Goal: Task Accomplishment & Management: Manage account settings

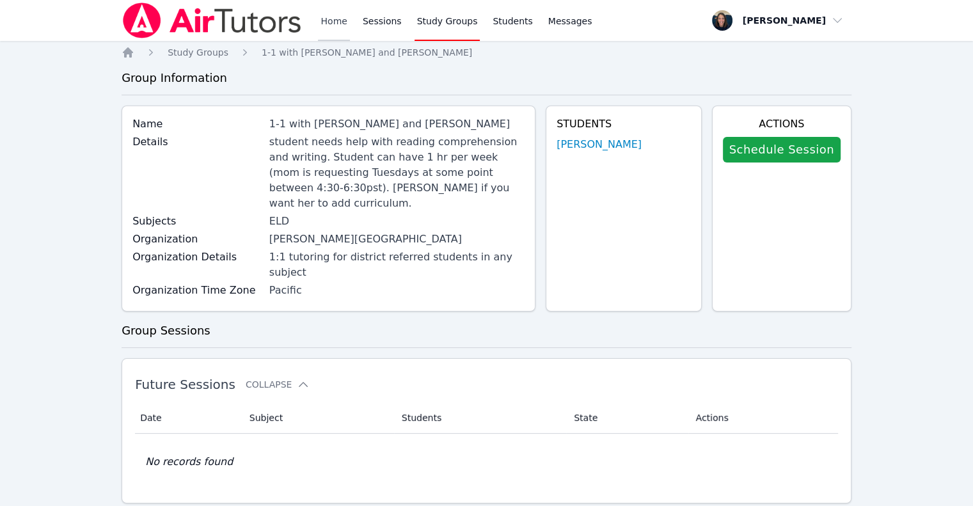
click at [329, 27] on link "Home" at bounding box center [333, 20] width 31 height 41
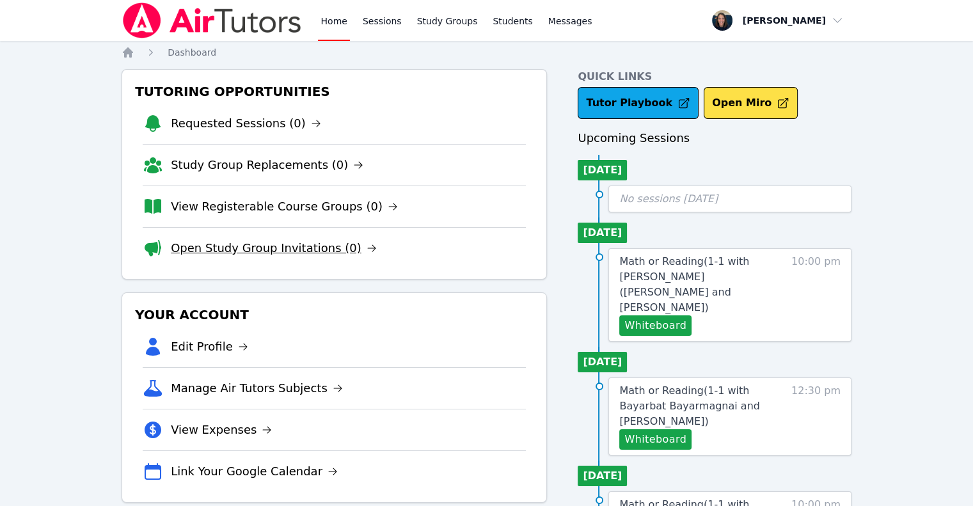
click at [255, 251] on link "Open Study Group Invitations (0)" at bounding box center [274, 248] width 206 height 18
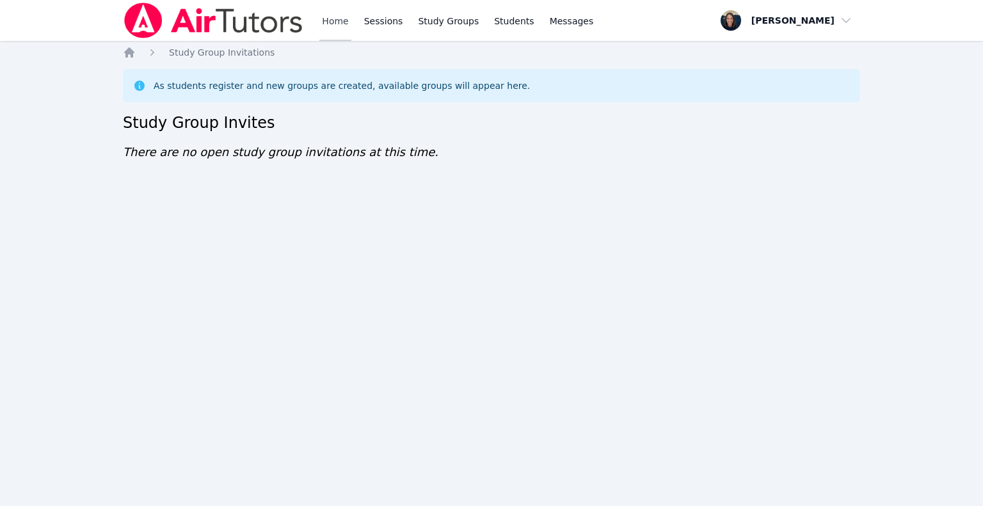
click at [330, 25] on link "Home" at bounding box center [334, 20] width 31 height 41
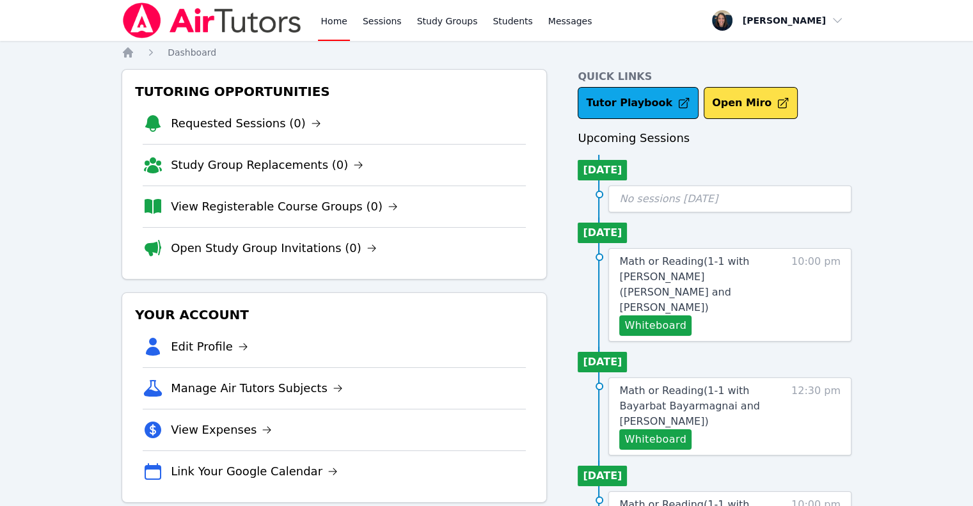
click at [330, 25] on link "Home" at bounding box center [333, 20] width 31 height 41
click at [244, 243] on link "Open Study Group Invitations (0)" at bounding box center [274, 248] width 206 height 18
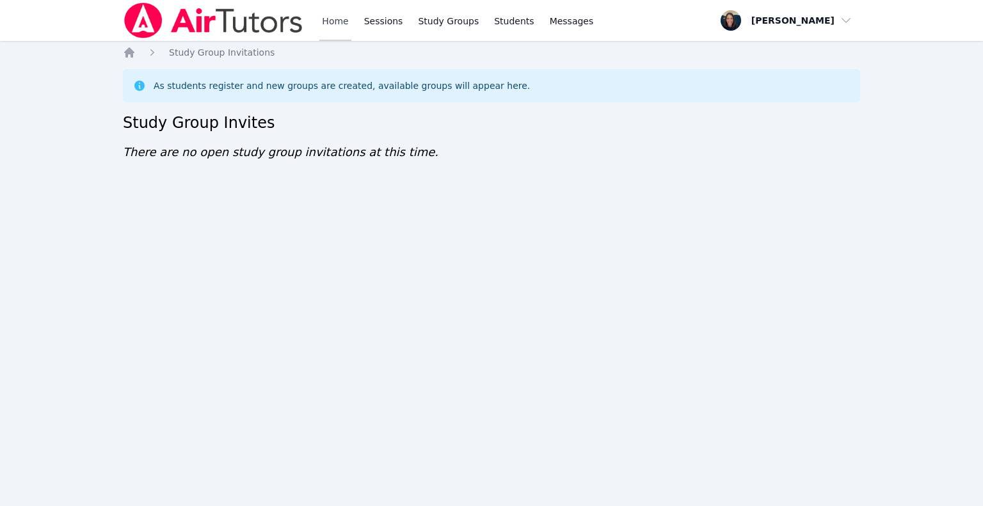
click at [338, 20] on link "Home" at bounding box center [334, 20] width 31 height 41
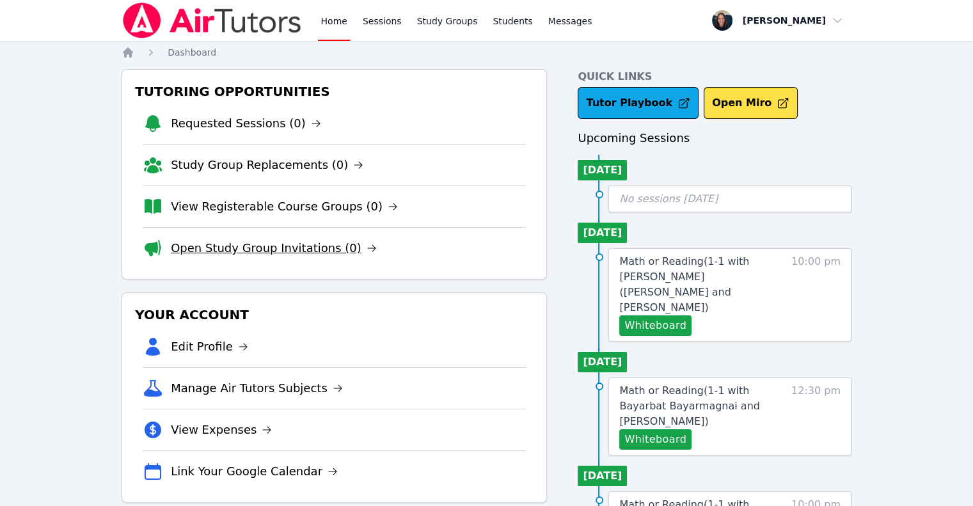
click at [176, 249] on link "Open Study Group Invitations (0)" at bounding box center [274, 248] width 206 height 18
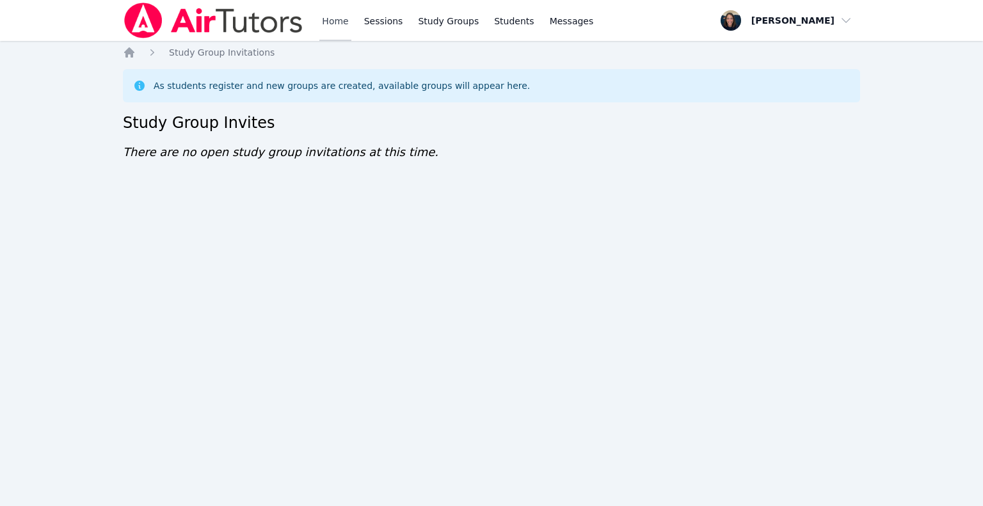
click at [328, 23] on link "Home" at bounding box center [334, 20] width 31 height 41
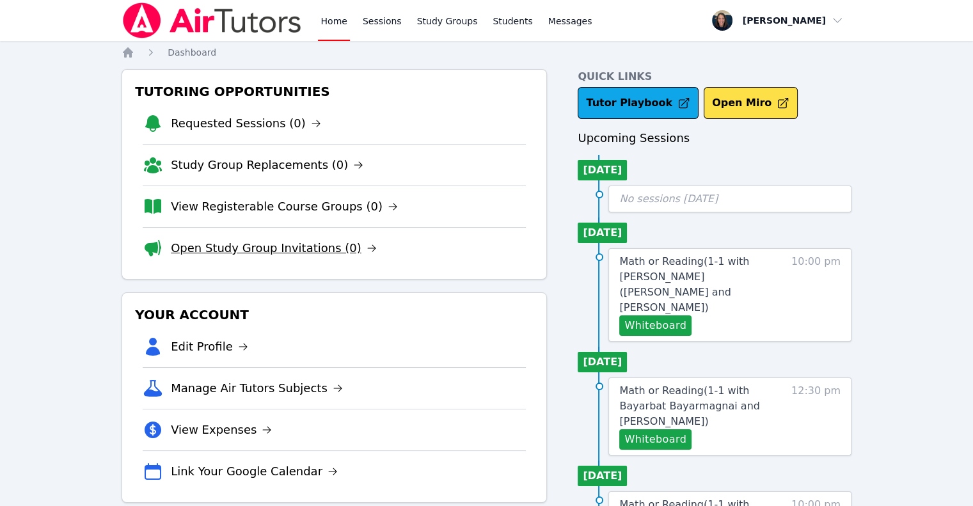
click at [240, 246] on link "Open Study Group Invitations (0)" at bounding box center [274, 248] width 206 height 18
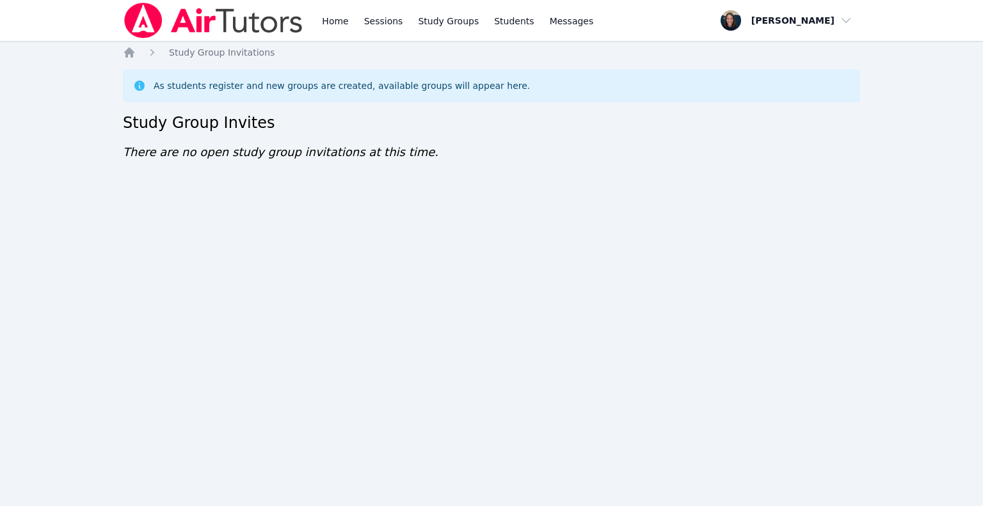
click at [351, 20] on div "Home Sessions Study Groups Students Messages" at bounding box center [457, 20] width 276 height 41
click at [375, 22] on link "Sessions" at bounding box center [384, 20] width 44 height 41
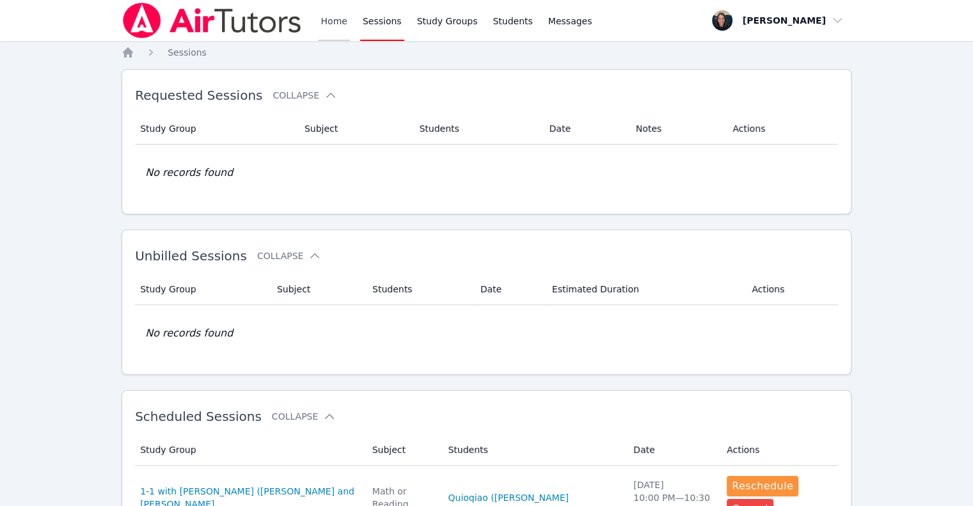
click at [342, 22] on link "Home" at bounding box center [333, 20] width 31 height 41
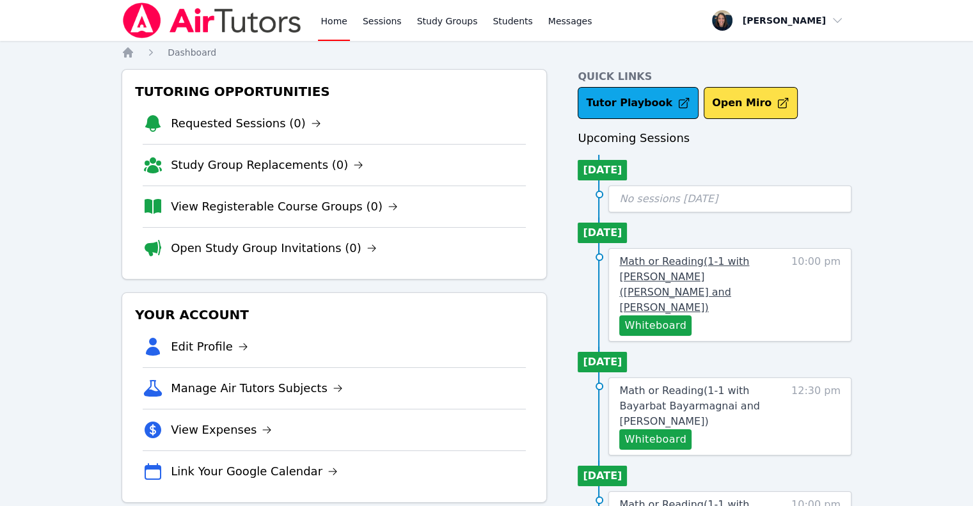
click at [701, 271] on span "Math or Reading ( 1-1 with Quioqiao (Mia) Yuan and Teri Gennaro )" at bounding box center [684, 284] width 130 height 58
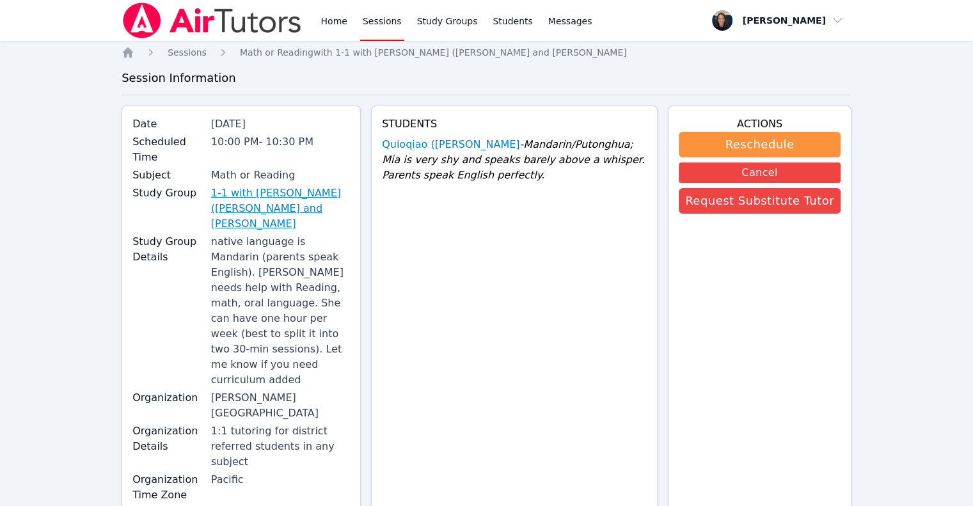
click at [296, 186] on link "1-1 with Quioqiao (Mia) Yuan and Teri Gennaro" at bounding box center [280, 209] width 139 height 46
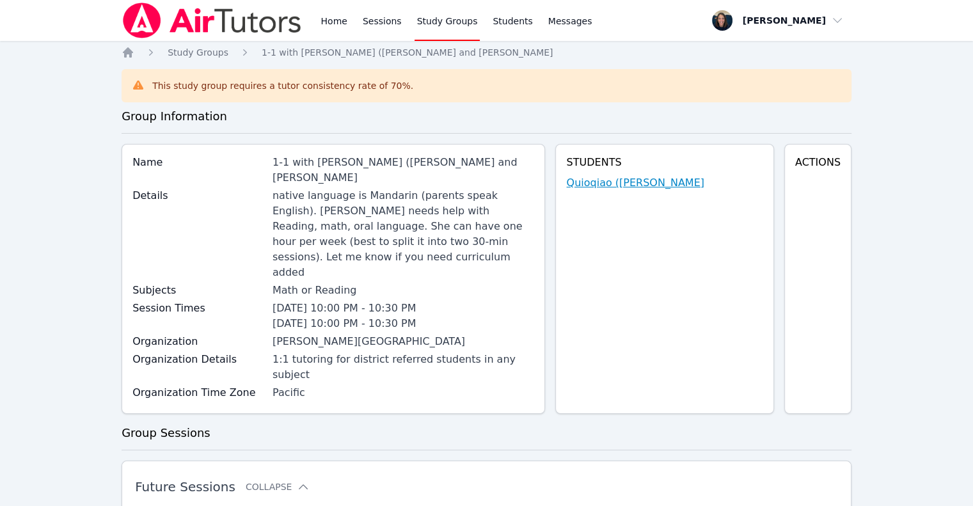
click at [622, 183] on link "Quioqiao (Mia) Yuan" at bounding box center [635, 182] width 138 height 15
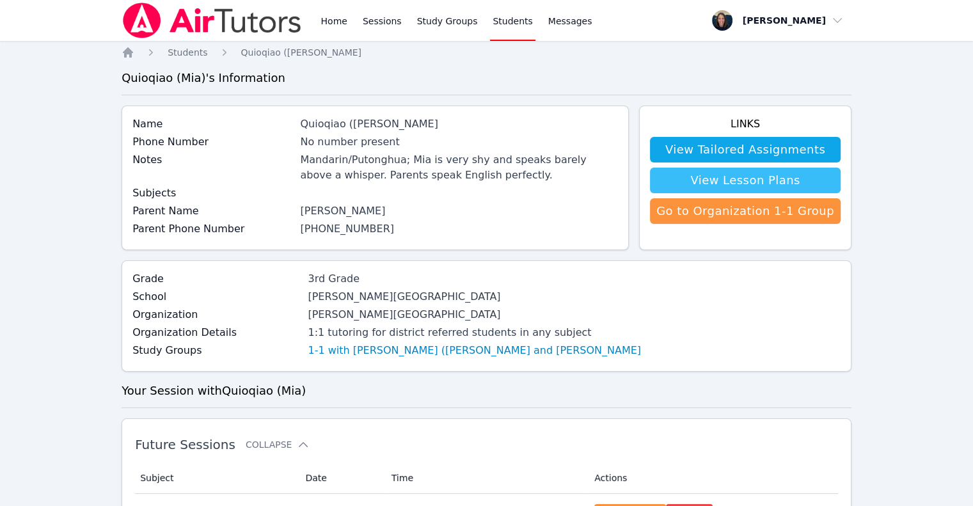
click at [719, 185] on link "View Lesson Plans" at bounding box center [745, 181] width 191 height 26
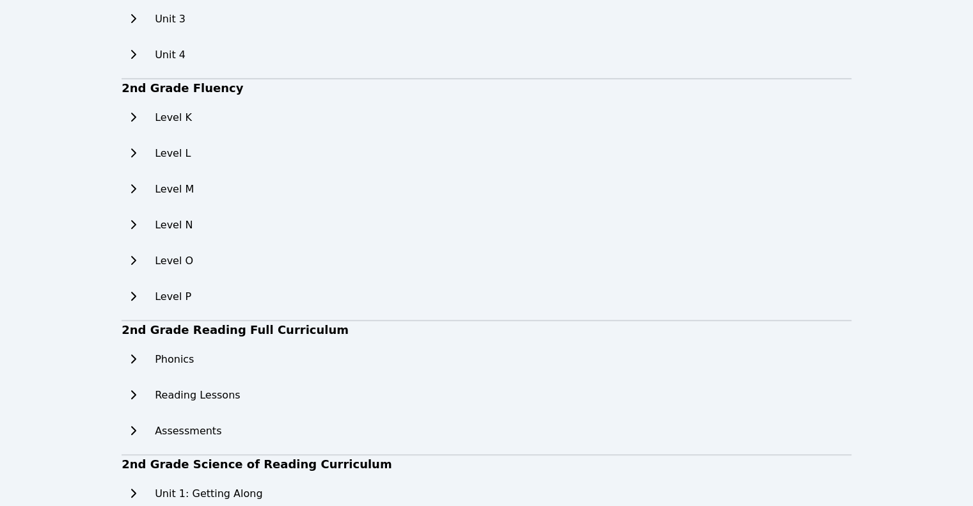
scroll to position [746, 0]
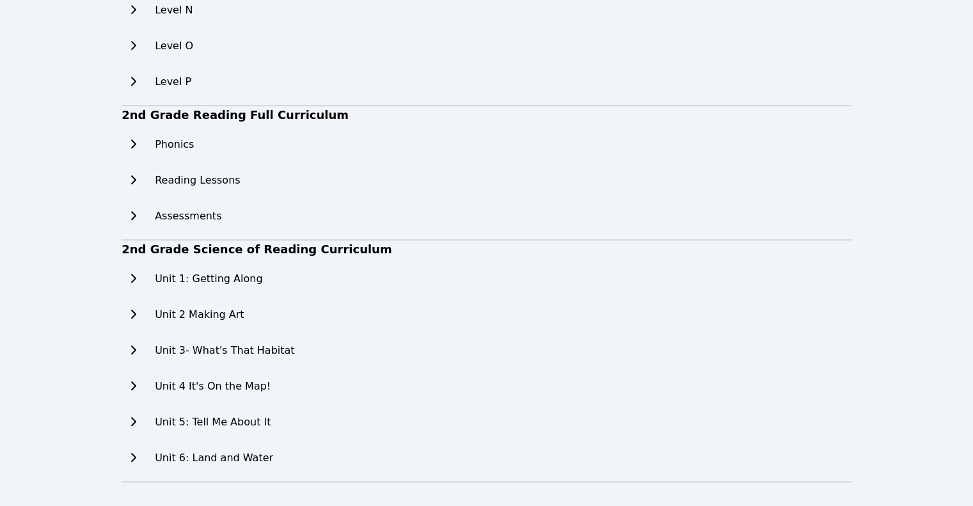
click at [133, 279] on icon at bounding box center [133, 278] width 13 height 10
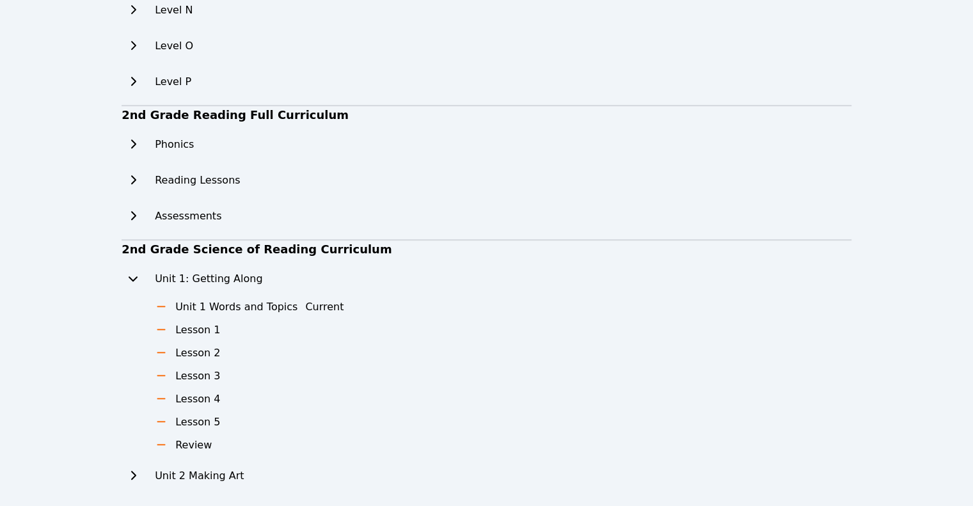
click at [133, 279] on icon at bounding box center [133, 278] width 9 height 5
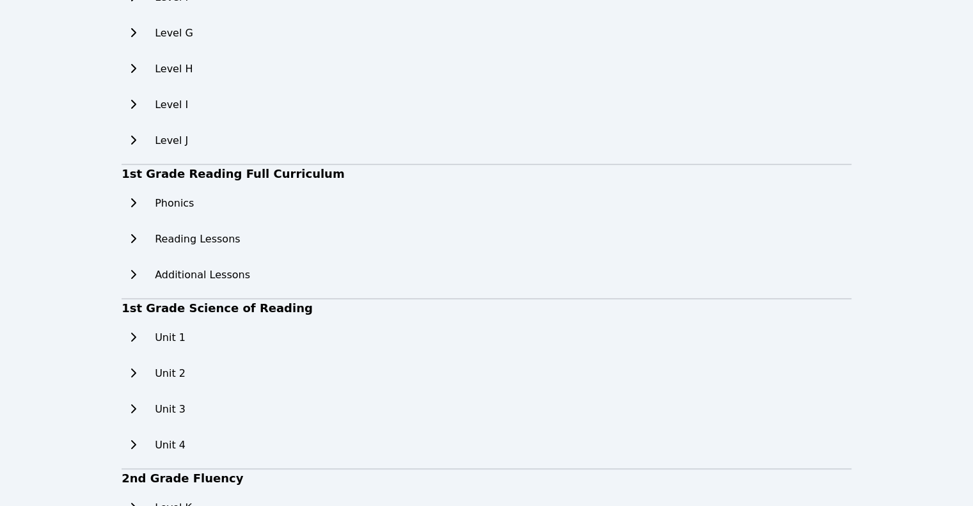
scroll to position [0, 0]
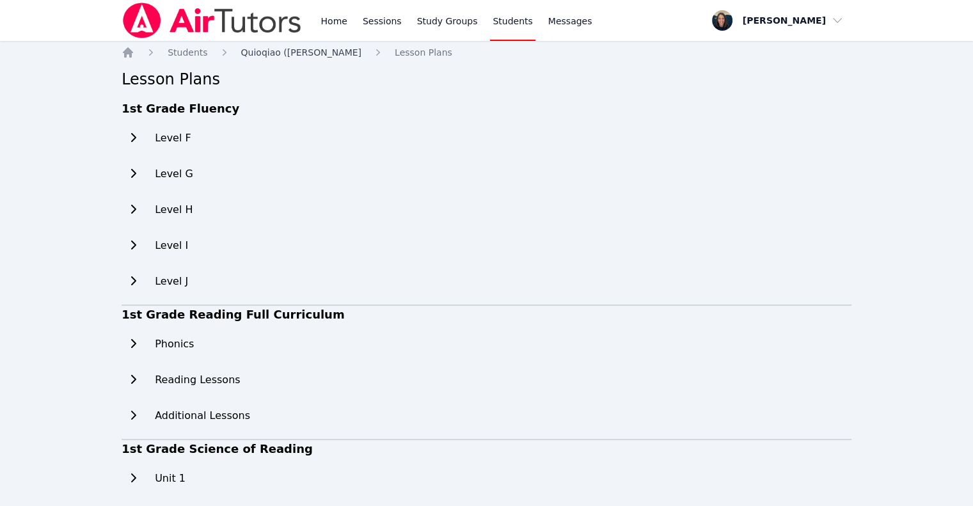
click at [276, 49] on span "Quioqiao (Mia) Yuan" at bounding box center [301, 52] width 120 height 10
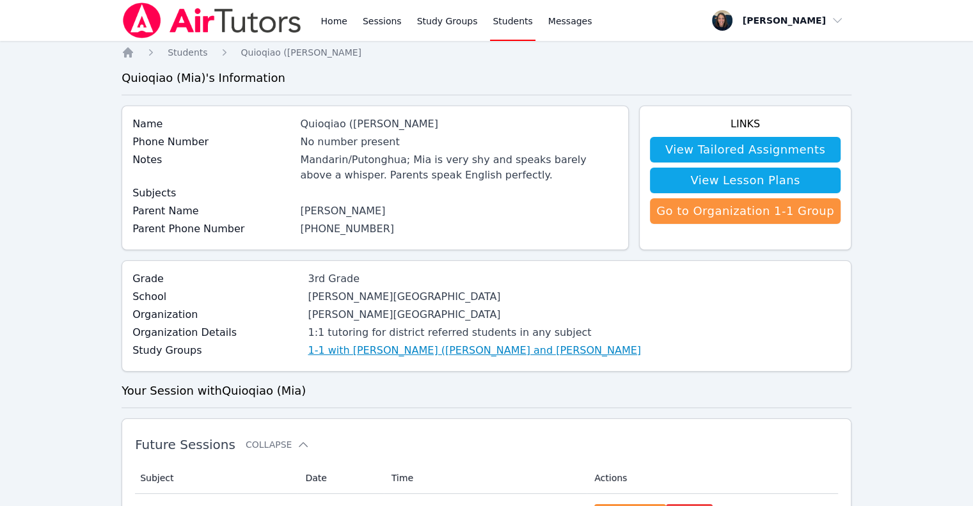
click at [336, 348] on link "1-1 with Quioqiao (Mia) Yuan and Teri Gennaro" at bounding box center [474, 350] width 333 height 15
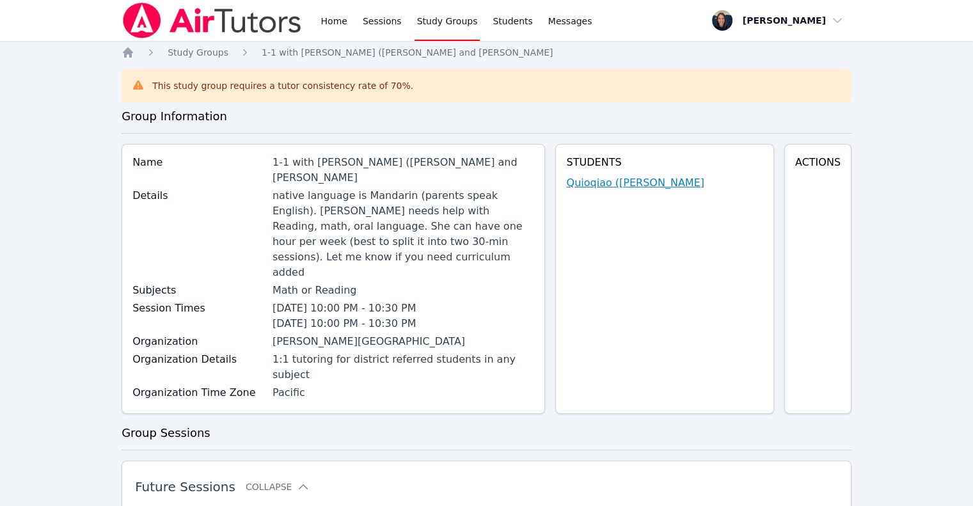
click at [630, 186] on link "Quioqiao (Mia) Yuan" at bounding box center [635, 182] width 138 height 15
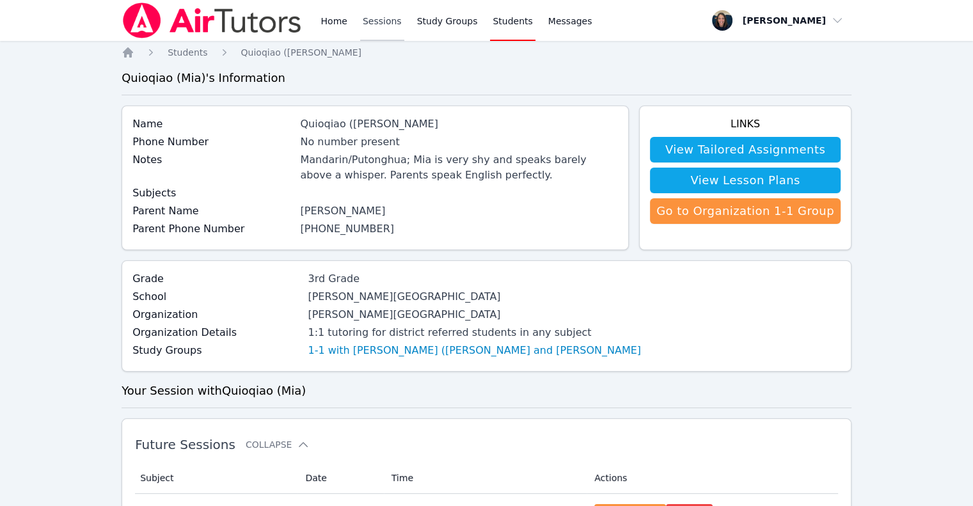
click at [360, 24] on link "Sessions" at bounding box center [382, 20] width 44 height 41
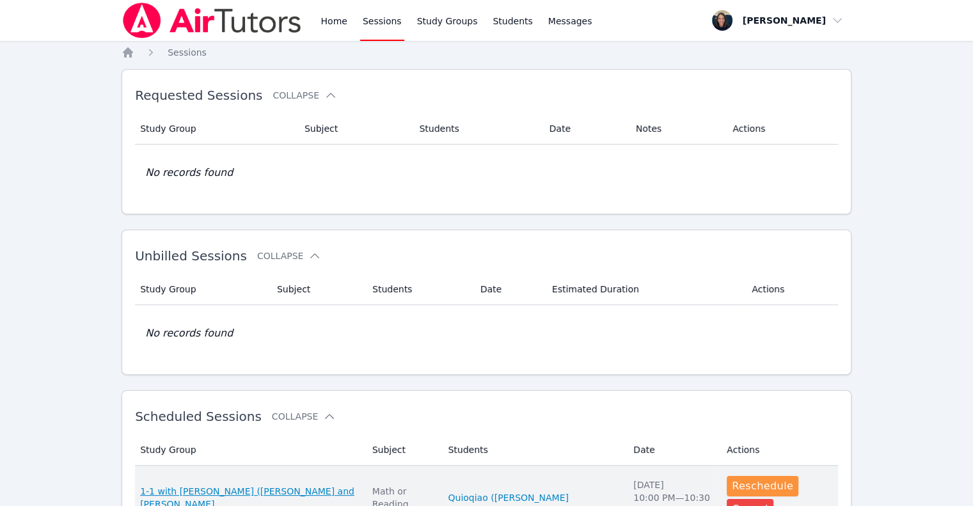
click at [202, 488] on span "1-1 with Quioqiao (Mia) Yuan and Teri Gennaro" at bounding box center [248, 498] width 217 height 26
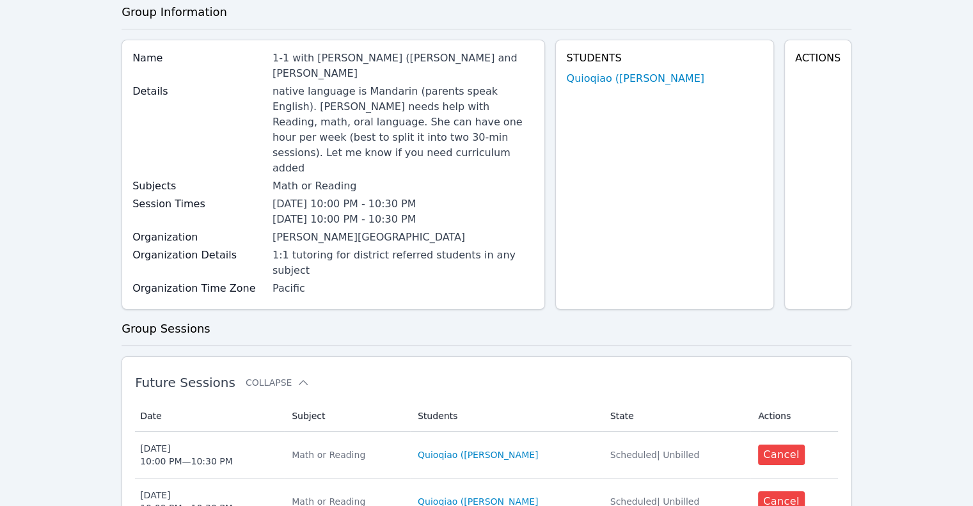
scroll to position [123, 0]
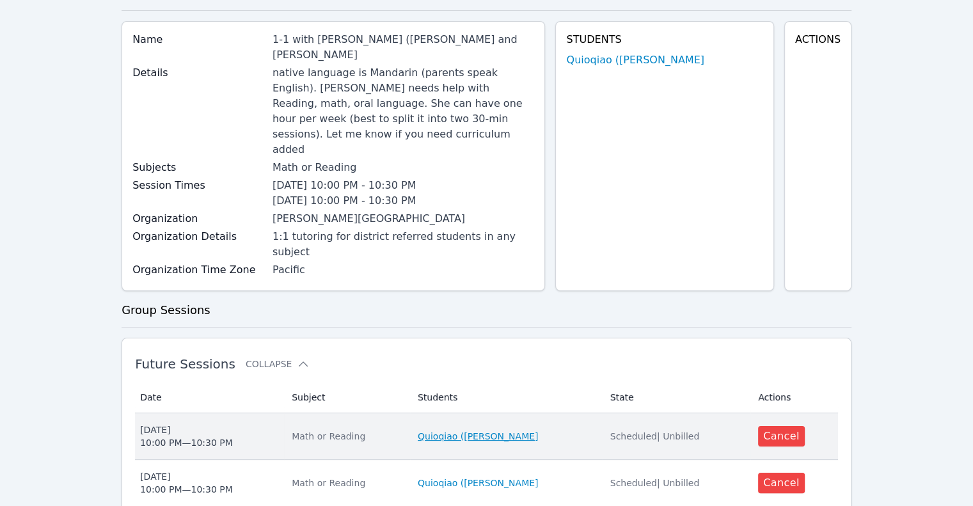
click at [443, 430] on link "Quioqiao (Mia) Yuan" at bounding box center [478, 436] width 120 height 13
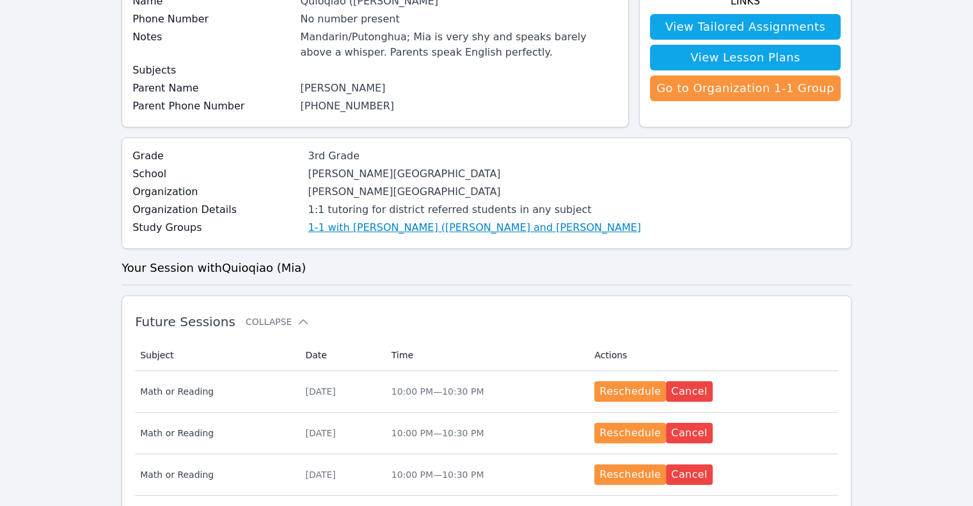
click at [436, 228] on link "1-1 with Quioqiao (Mia) Yuan and Teri Gennaro" at bounding box center [474, 227] width 333 height 15
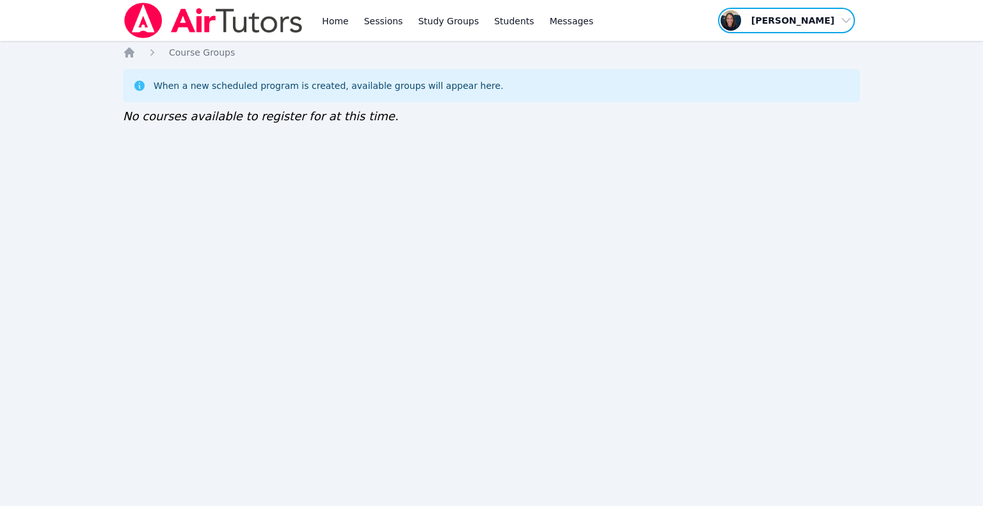
click at [833, 20] on span "button" at bounding box center [786, 20] width 139 height 28
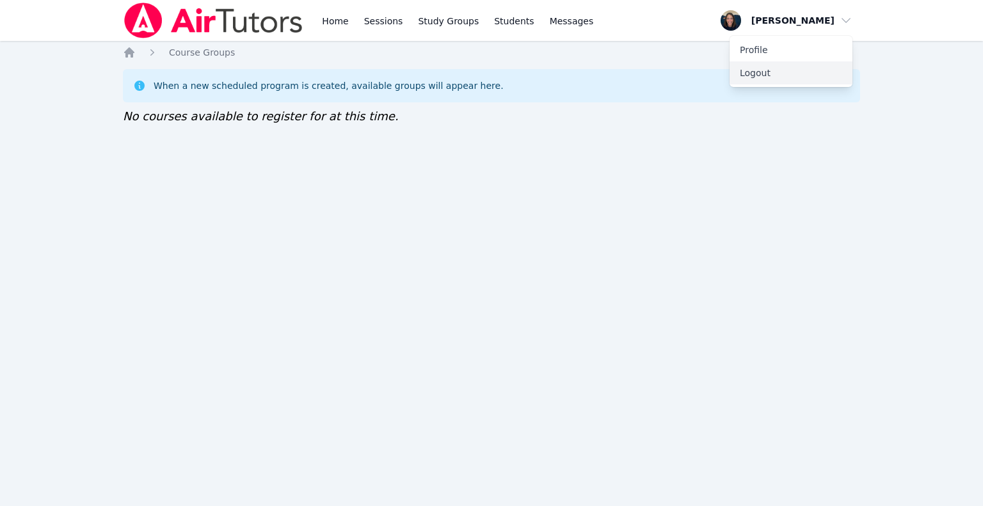
click at [776, 76] on button "Logout" at bounding box center [790, 72] width 123 height 23
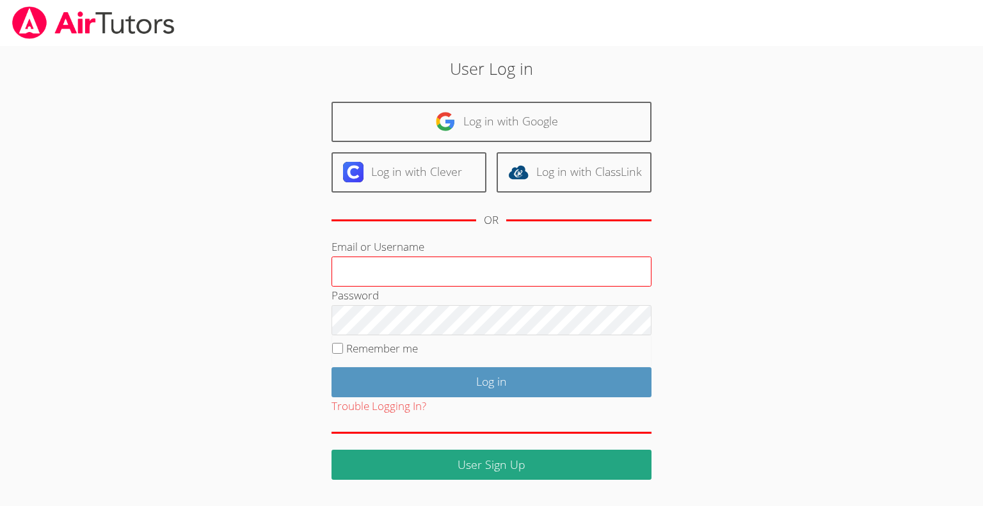
click at [414, 267] on input "Email or Username" at bounding box center [491, 272] width 320 height 31
type input "[EMAIL_ADDRESS][DOMAIN_NAME]"
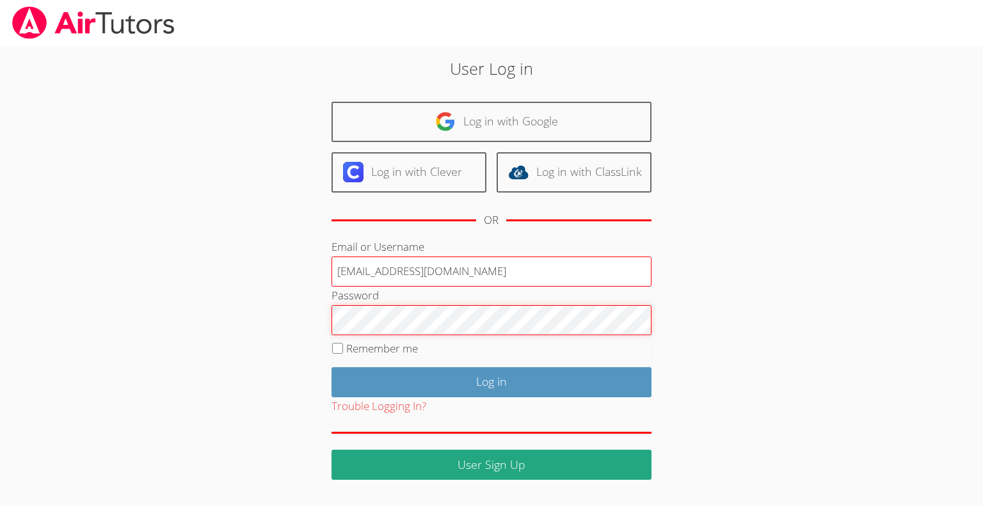
click at [331, 367] on input "Log in" at bounding box center [491, 382] width 320 height 30
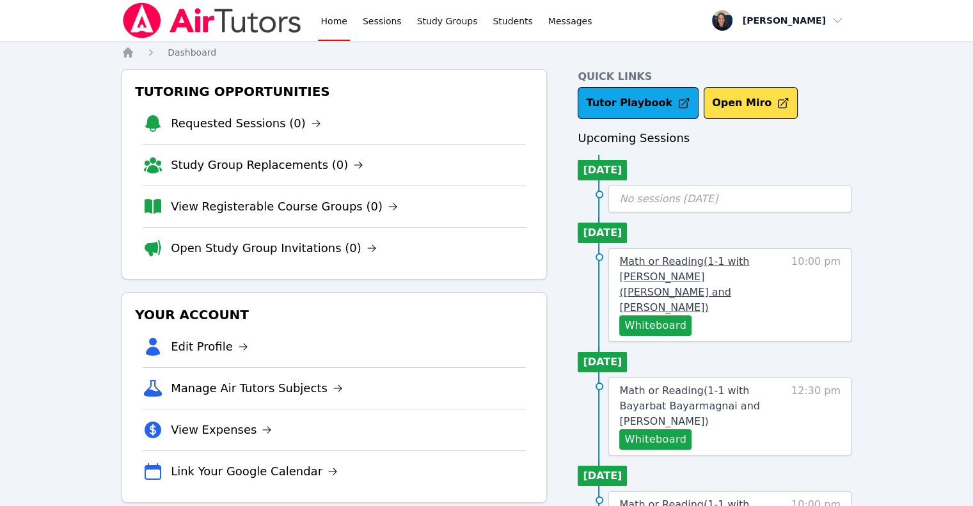
click at [714, 273] on span "Math or Reading ( 1-1 with [PERSON_NAME] ([PERSON_NAME] and [PERSON_NAME] )" at bounding box center [684, 284] width 130 height 58
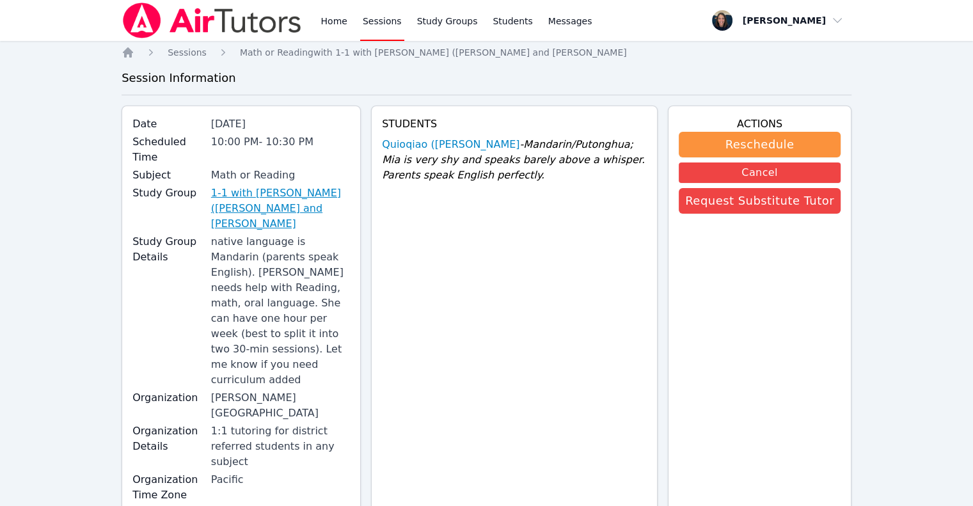
click at [255, 186] on link "1-1 with Quioqiao (Mia) Yuan and Teri Gennaro" at bounding box center [280, 209] width 139 height 46
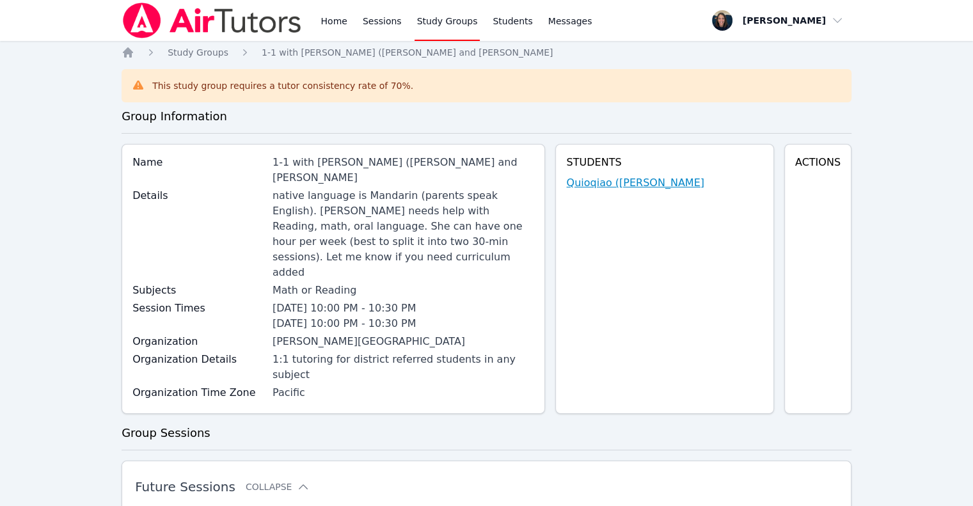
click at [641, 186] on link "Quioqiao (Mia) Yuan" at bounding box center [635, 182] width 138 height 15
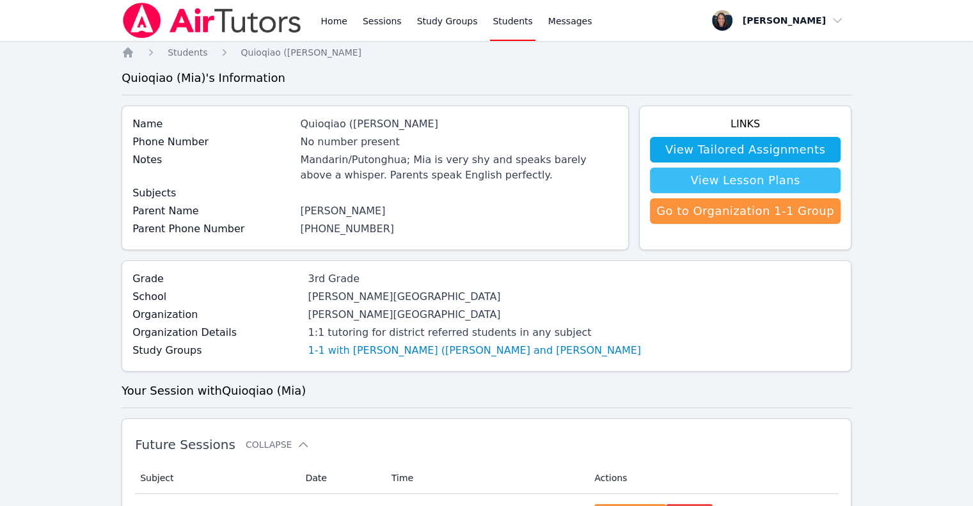
click at [706, 180] on link "View Lesson Plans" at bounding box center [745, 181] width 191 height 26
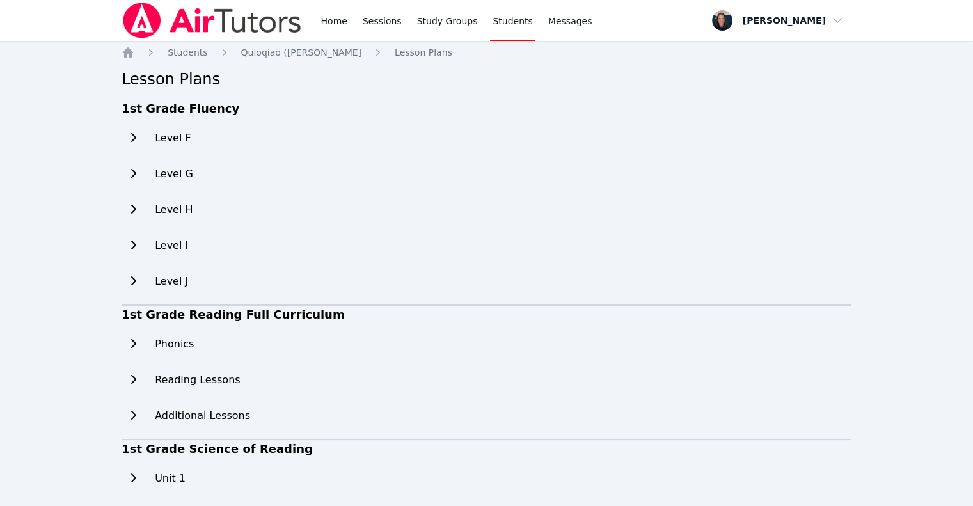
click at [133, 139] on icon at bounding box center [133, 137] width 13 height 10
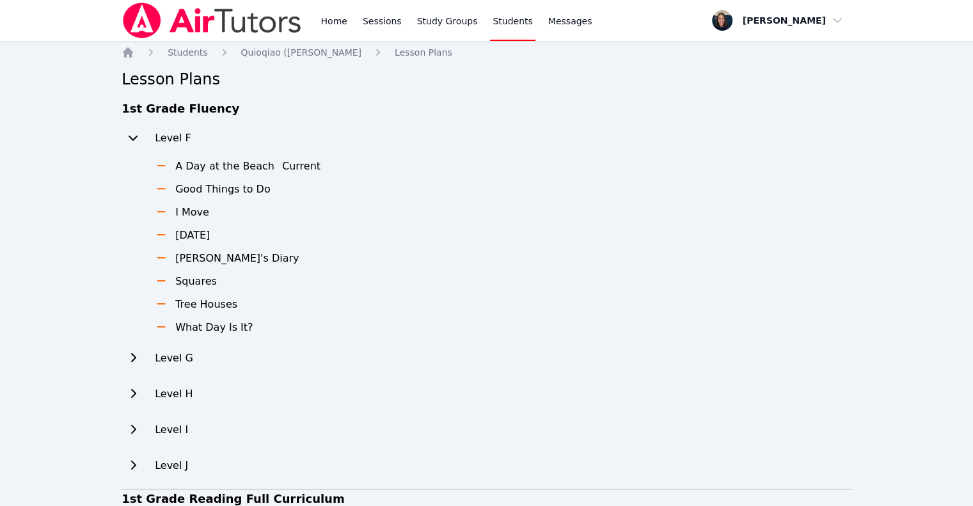
click at [133, 135] on icon at bounding box center [133, 137] width 13 height 10
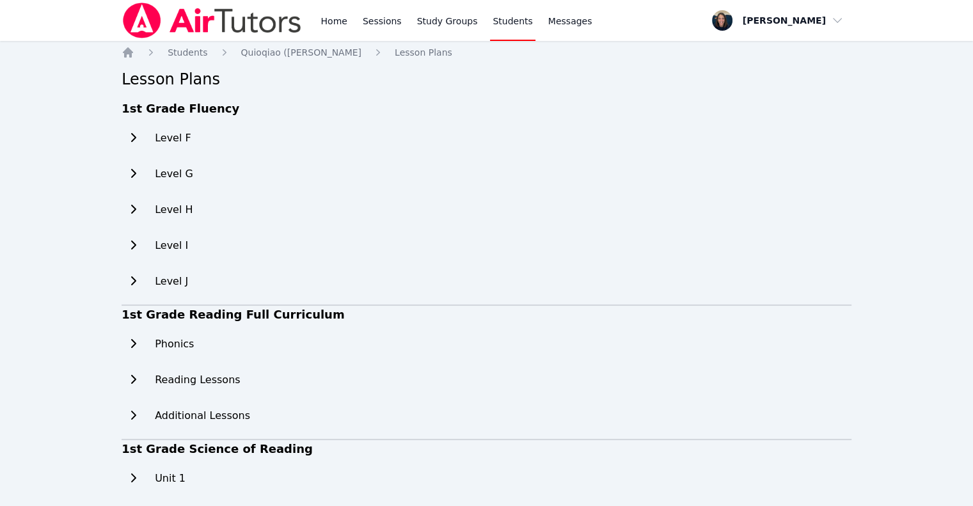
click at [135, 340] on icon at bounding box center [133, 343] width 13 height 10
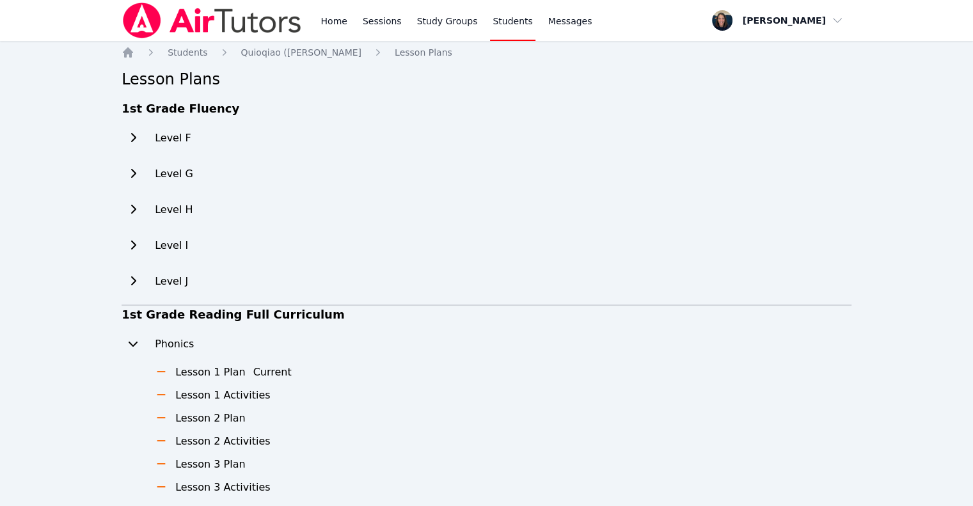
click at [135, 340] on icon at bounding box center [133, 343] width 13 height 10
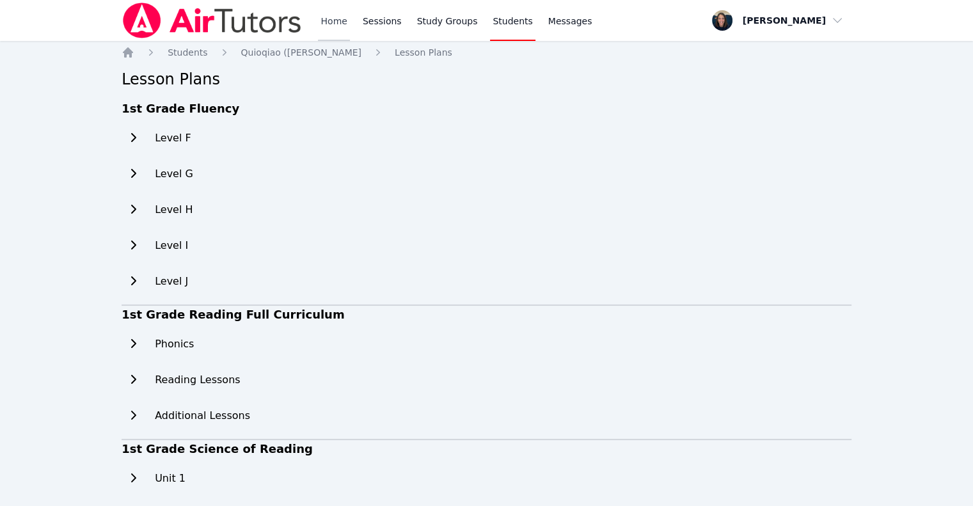
click at [328, 24] on link "Home" at bounding box center [333, 20] width 31 height 41
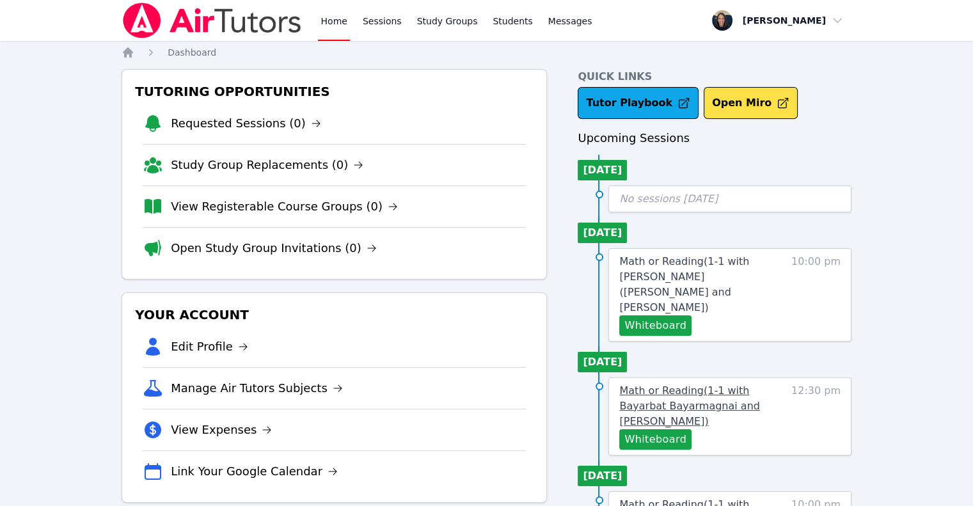
click at [723, 385] on span "Math or Reading ( 1-1 with Bayarbat Bayarmagnai and Teri Gennaro )" at bounding box center [689, 406] width 140 height 43
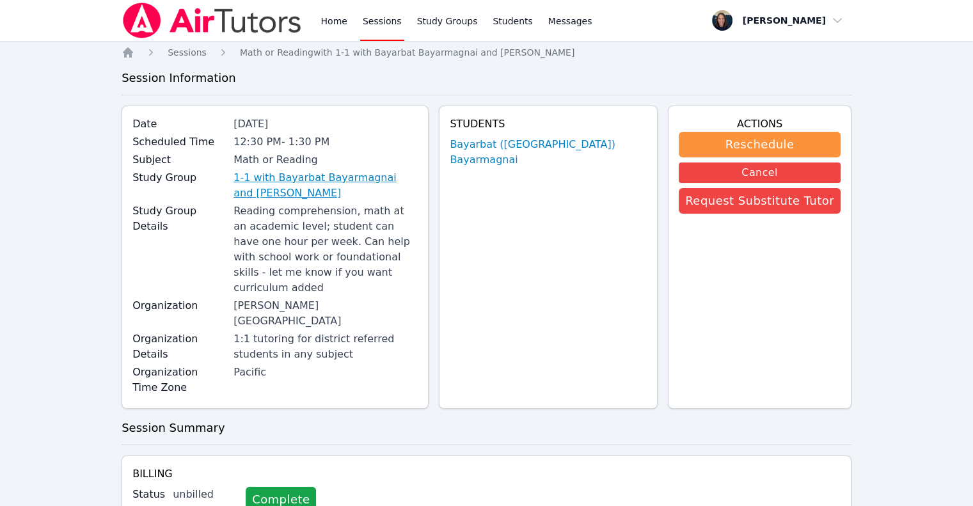
click at [407, 177] on link "1-1 with Bayarbat Bayarmagnai and Teri Gennaro" at bounding box center [326, 185] width 184 height 31
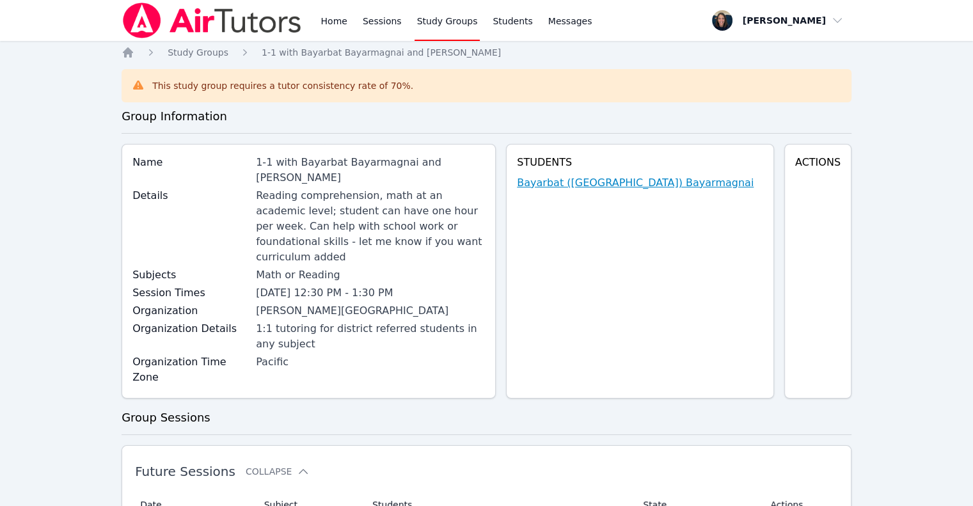
click at [676, 181] on link "Bayarbat (Bryce) Bayarmagnai" at bounding box center [635, 182] width 237 height 15
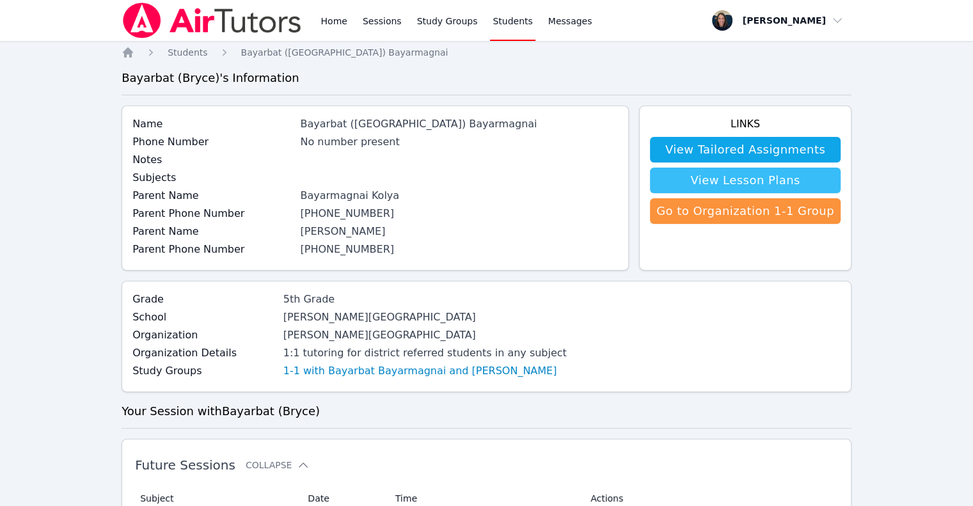
click at [760, 187] on link "View Lesson Plans" at bounding box center [745, 181] width 191 height 26
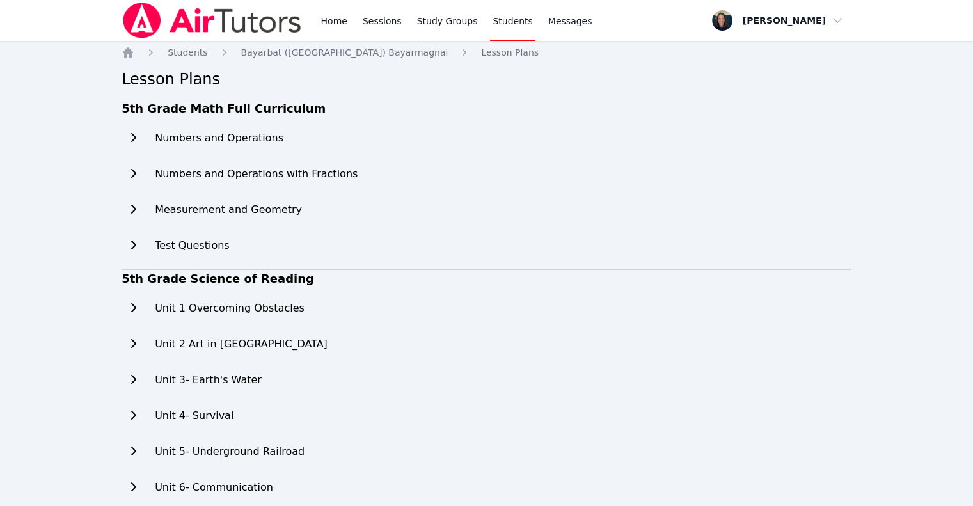
click at [131, 138] on icon at bounding box center [133, 137] width 13 height 10
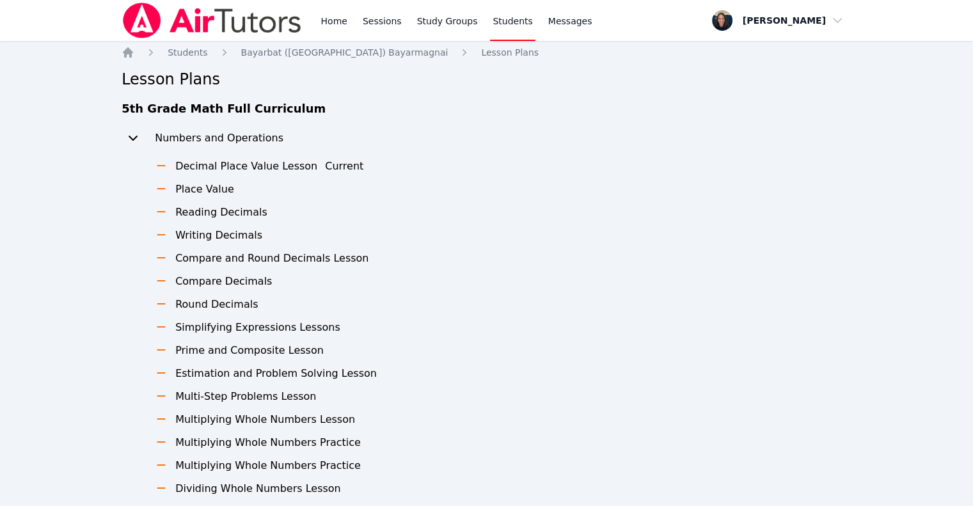
click at [129, 129] on button at bounding box center [133, 138] width 23 height 26
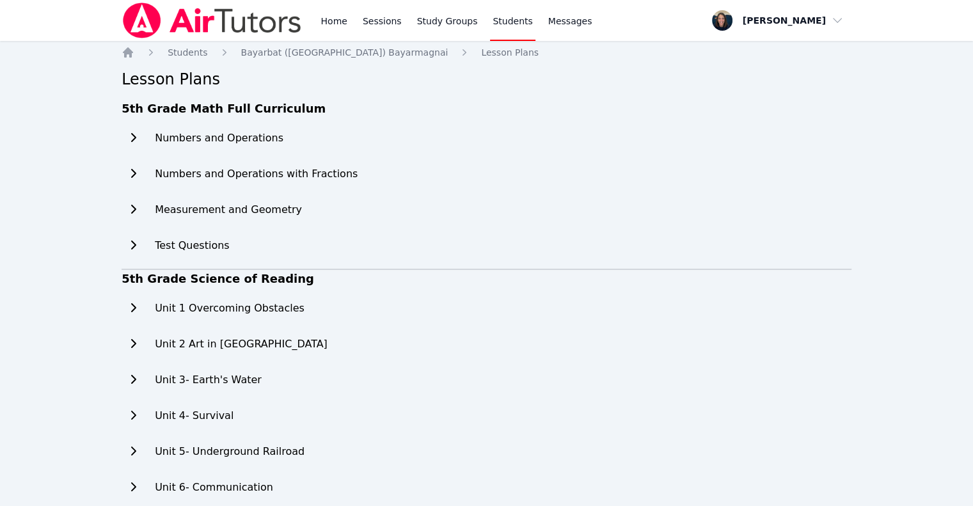
click at [132, 308] on icon at bounding box center [133, 308] width 13 height 10
